Goal: Check status: Check status

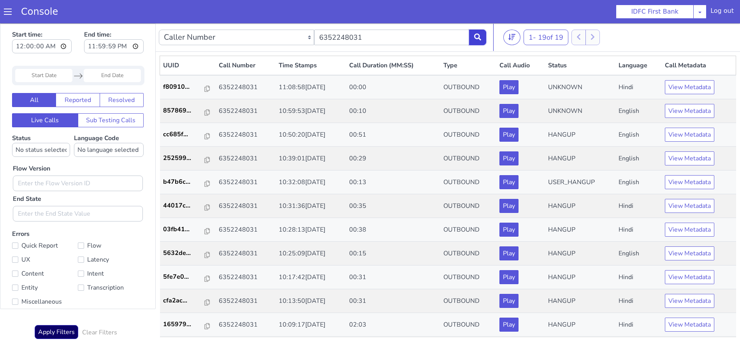
click at [480, 37] on icon at bounding box center [477, 36] width 7 height 7
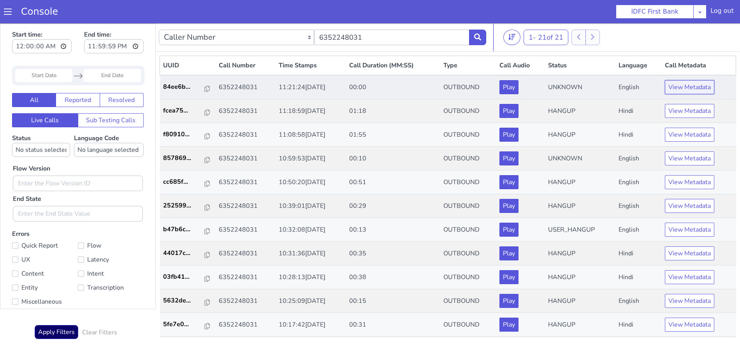
click at [679, 85] on button "View Metadata" at bounding box center [689, 87] width 49 height 14
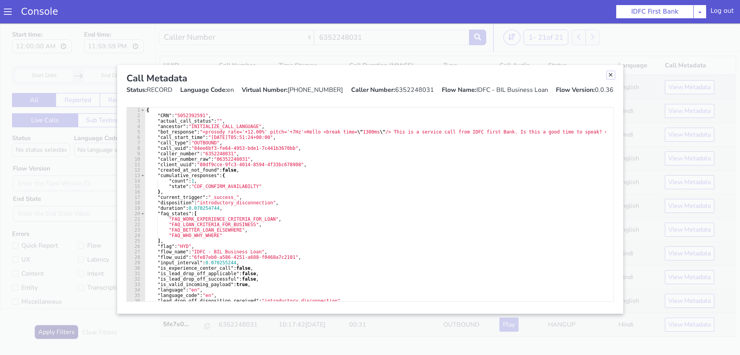
click at [610, 75] on link "Close" at bounding box center [611, 75] width 8 height 8
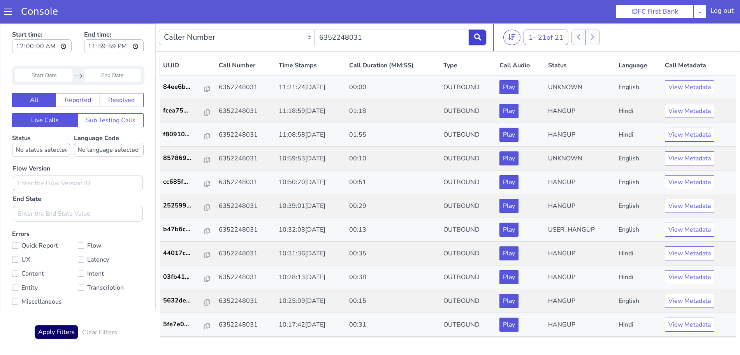
click at [483, 40] on button at bounding box center [477, 38] width 17 height 16
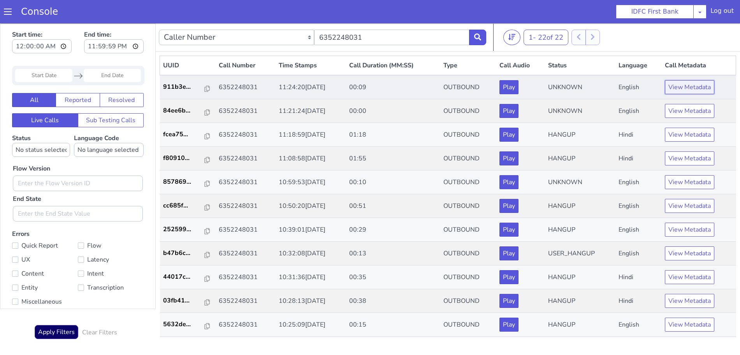
click at [686, 94] on button "View Metadata" at bounding box center [689, 87] width 49 height 14
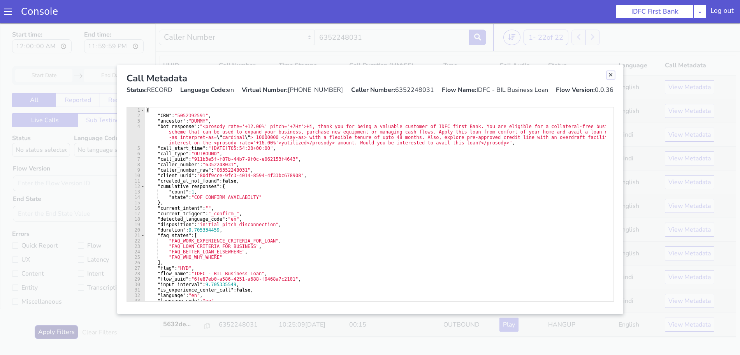
click at [609, 75] on link "Close" at bounding box center [611, 75] width 8 height 8
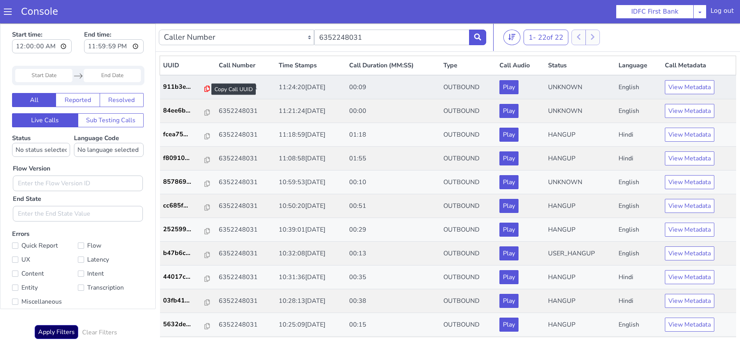
click at [204, 88] on icon at bounding box center [206, 89] width 5 height 6
